Goal: Information Seeking & Learning: Learn about a topic

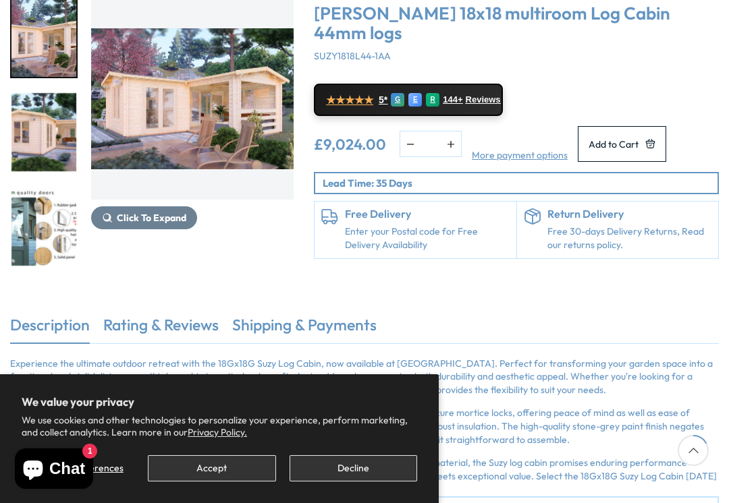
scroll to position [215, 0]
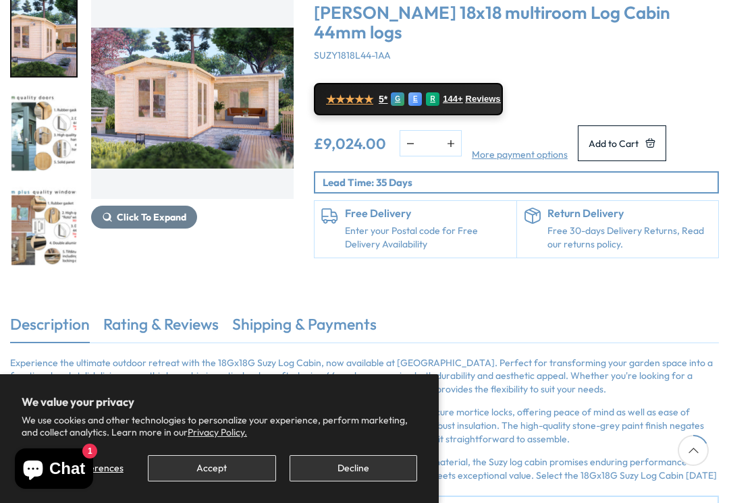
click at [136, 111] on img "2 / 7" at bounding box center [192, 98] width 202 height 202
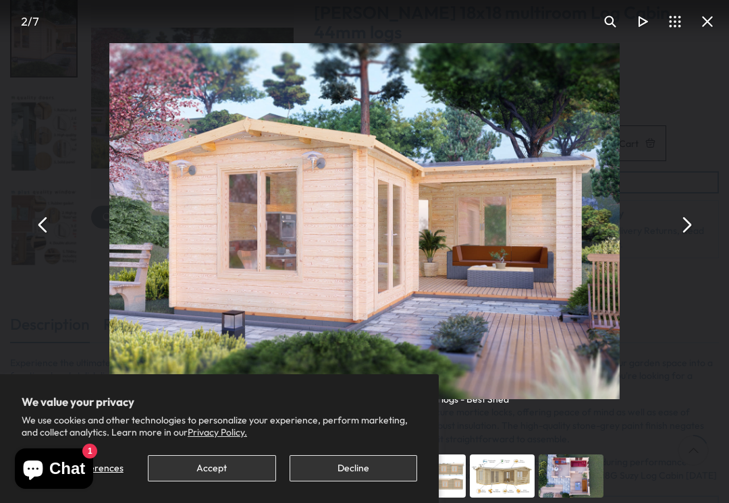
click at [690, 230] on button "You can close this modal content with the ESC key" at bounding box center [686, 225] width 32 height 32
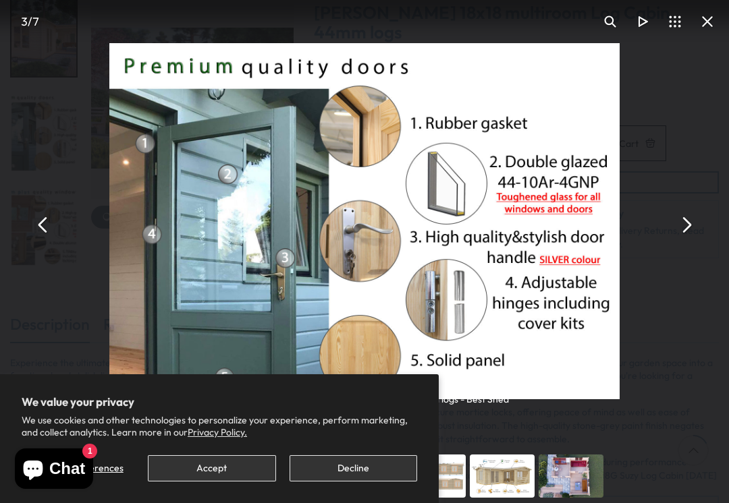
click at [696, 230] on button "You can close this modal content with the ESC key" at bounding box center [686, 225] width 32 height 32
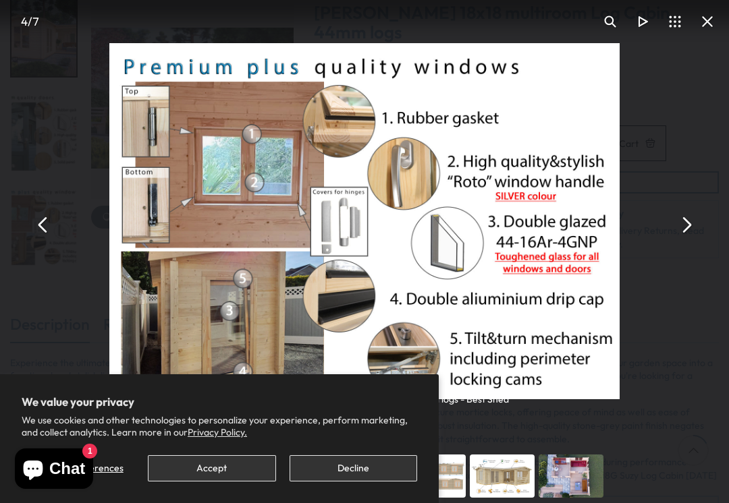
click at [698, 227] on button "You can close this modal content with the ESC key" at bounding box center [686, 225] width 32 height 32
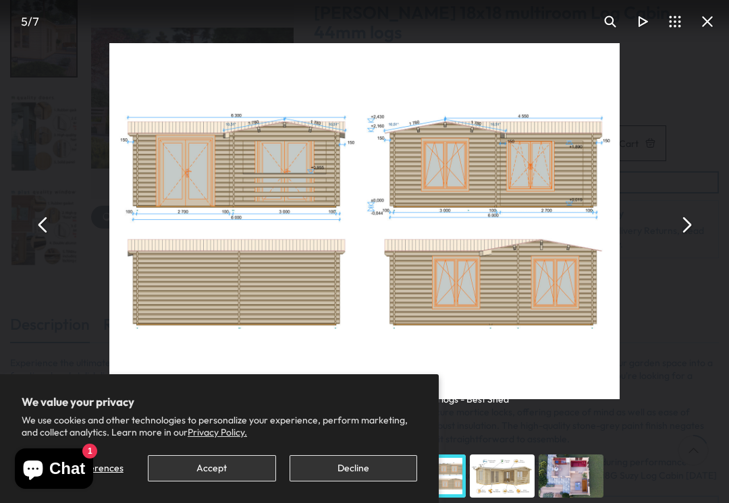
click at [700, 223] on div "[PERSON_NAME] 18x18 multiroom Log Cabin 44mm logs - Best Shed" at bounding box center [364, 224] width 729 height 449
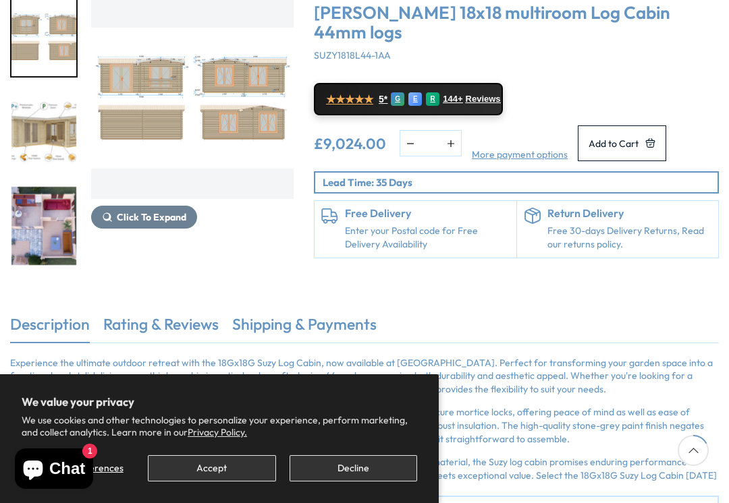
click at [134, 215] on span "Click To Expand" at bounding box center [152, 217] width 70 height 12
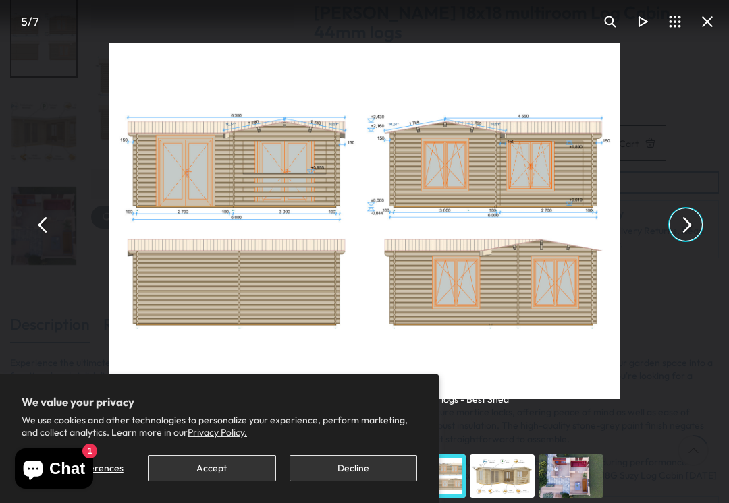
click at [690, 226] on button "You can close this modal content with the ESC key" at bounding box center [686, 225] width 32 height 32
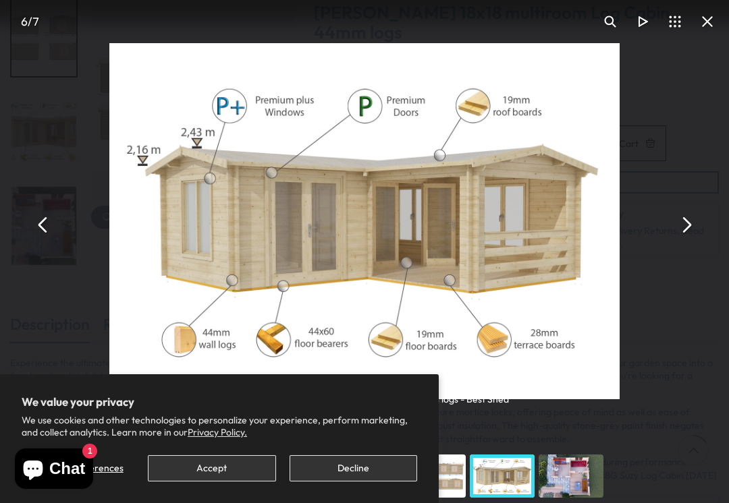
click at [696, 229] on button "You can close this modal content with the ESC key" at bounding box center [686, 225] width 32 height 32
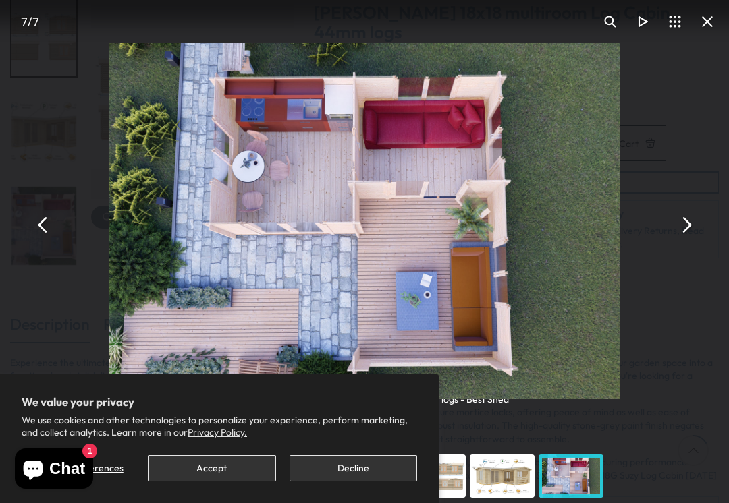
click at [698, 230] on button "You can close this modal content with the ESC key" at bounding box center [686, 225] width 32 height 32
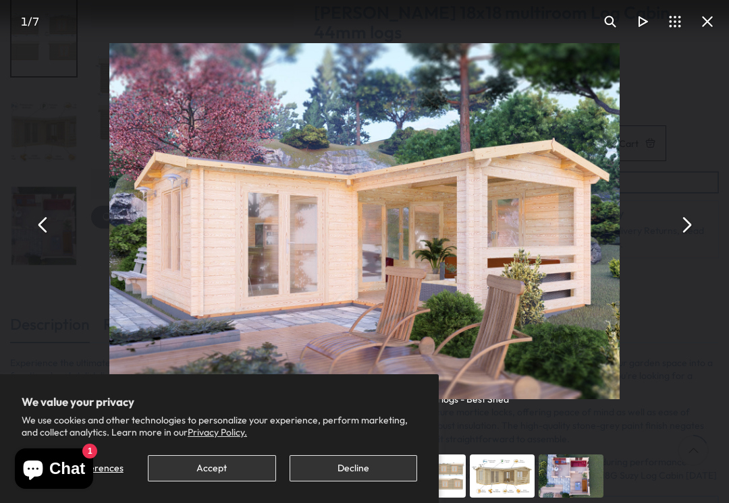
click at [689, 229] on button "You can close this modal content with the ESC key" at bounding box center [686, 225] width 32 height 32
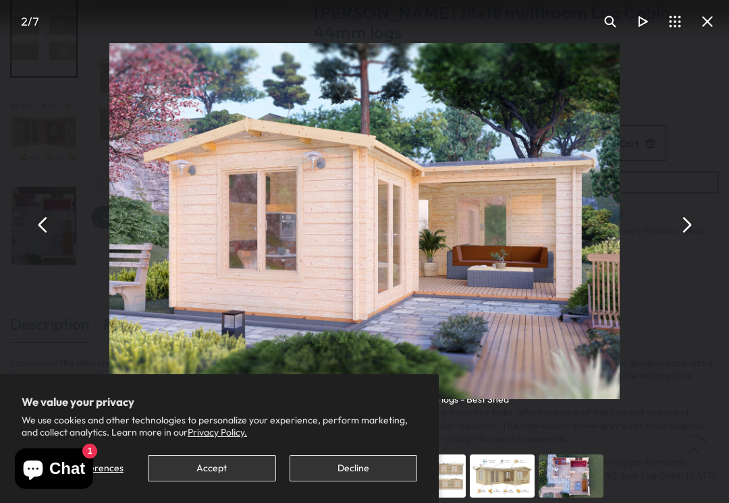
click at [686, 231] on button "You can close this modal content with the ESC key" at bounding box center [686, 225] width 32 height 32
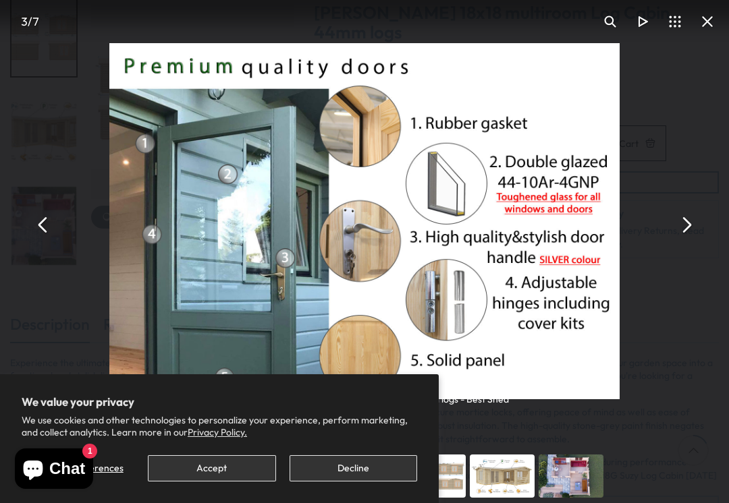
click at [686, 227] on button "You can close this modal content with the ESC key" at bounding box center [686, 225] width 32 height 32
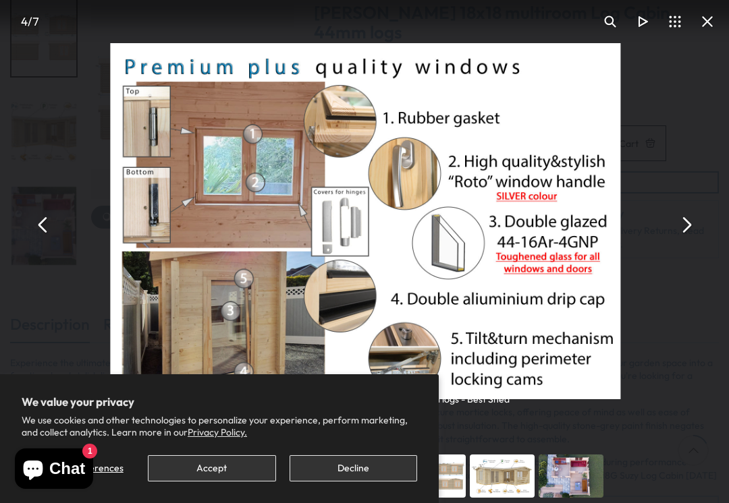
click at [684, 223] on button "You can close this modal content with the ESC key" at bounding box center [686, 225] width 32 height 32
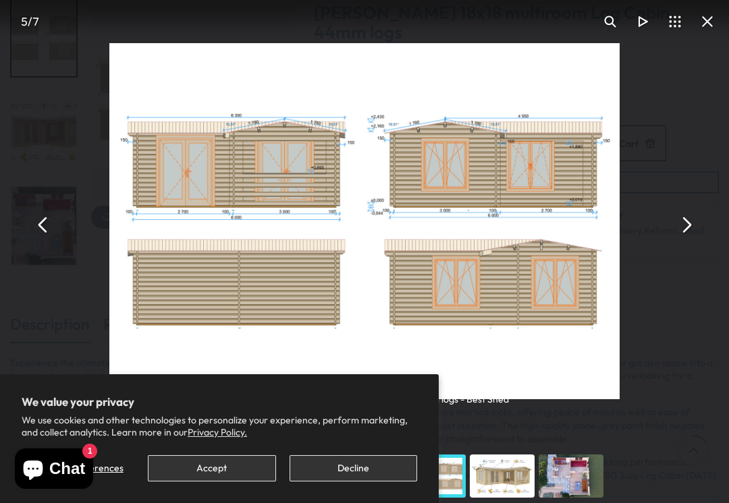
click at [683, 224] on button "You can close this modal content with the ESC key" at bounding box center [686, 225] width 32 height 32
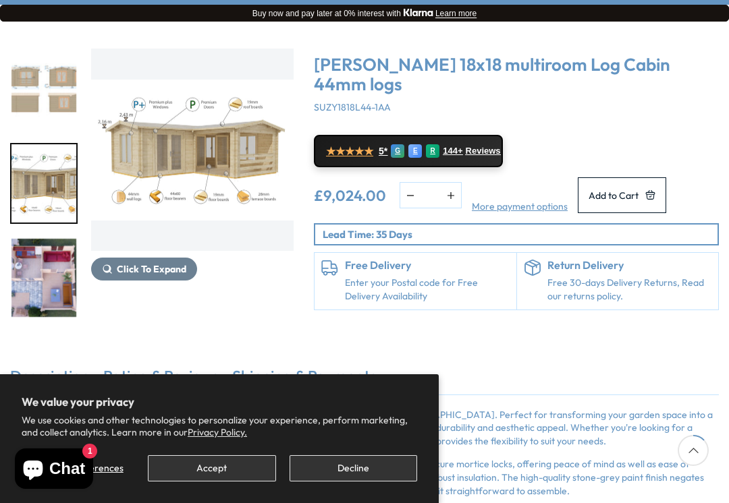
scroll to position [160, 0]
